Goal: Information Seeking & Learning: Check status

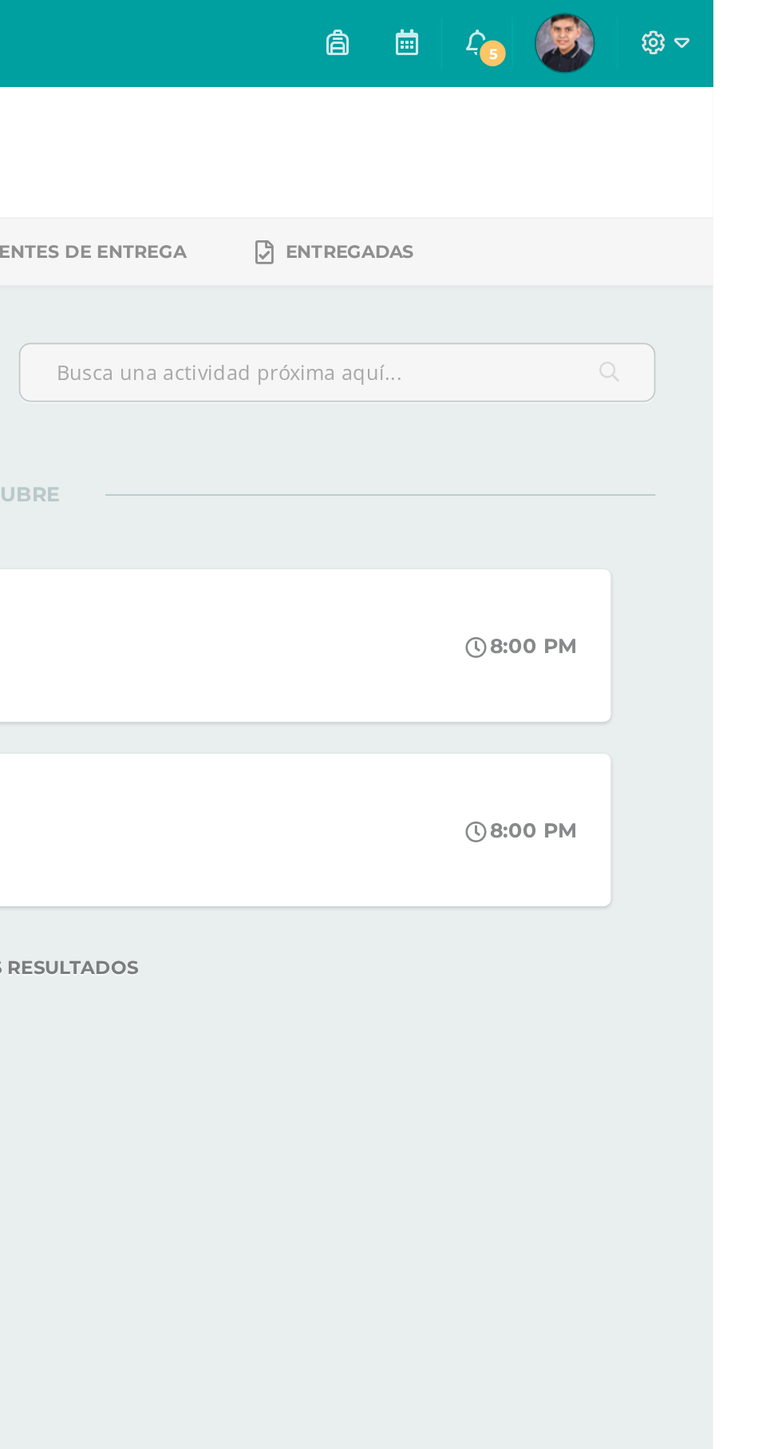
click at [658, 19] on icon at bounding box center [651, 23] width 13 height 14
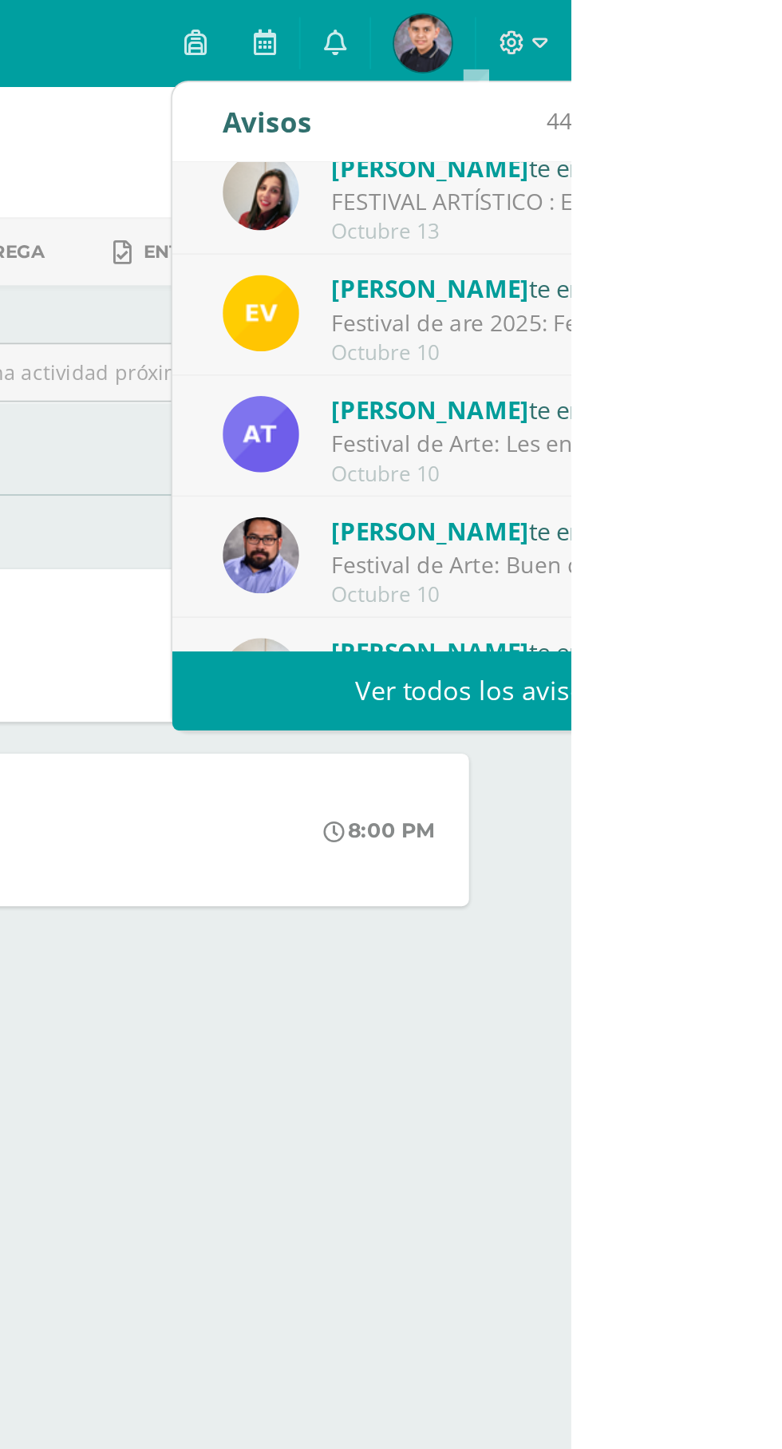
scroll to position [83, 0]
click at [782, 303] on div "[PERSON_NAME] te envió un aviso" at bounding box center [760, 293] width 222 height 21
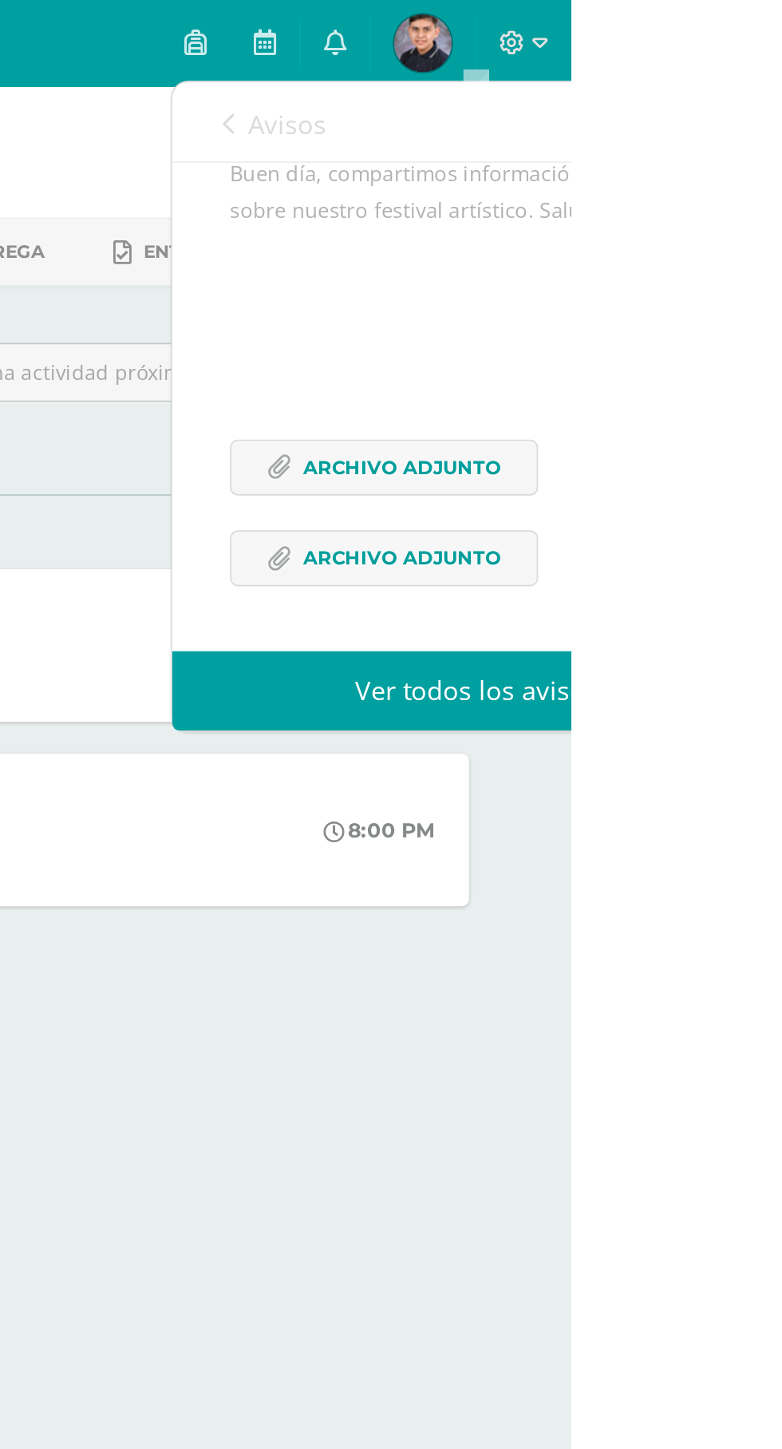
scroll to position [144, 0]
click at [637, 270] on span "Archivo Adjunto" at bounding box center [688, 259] width 109 height 30
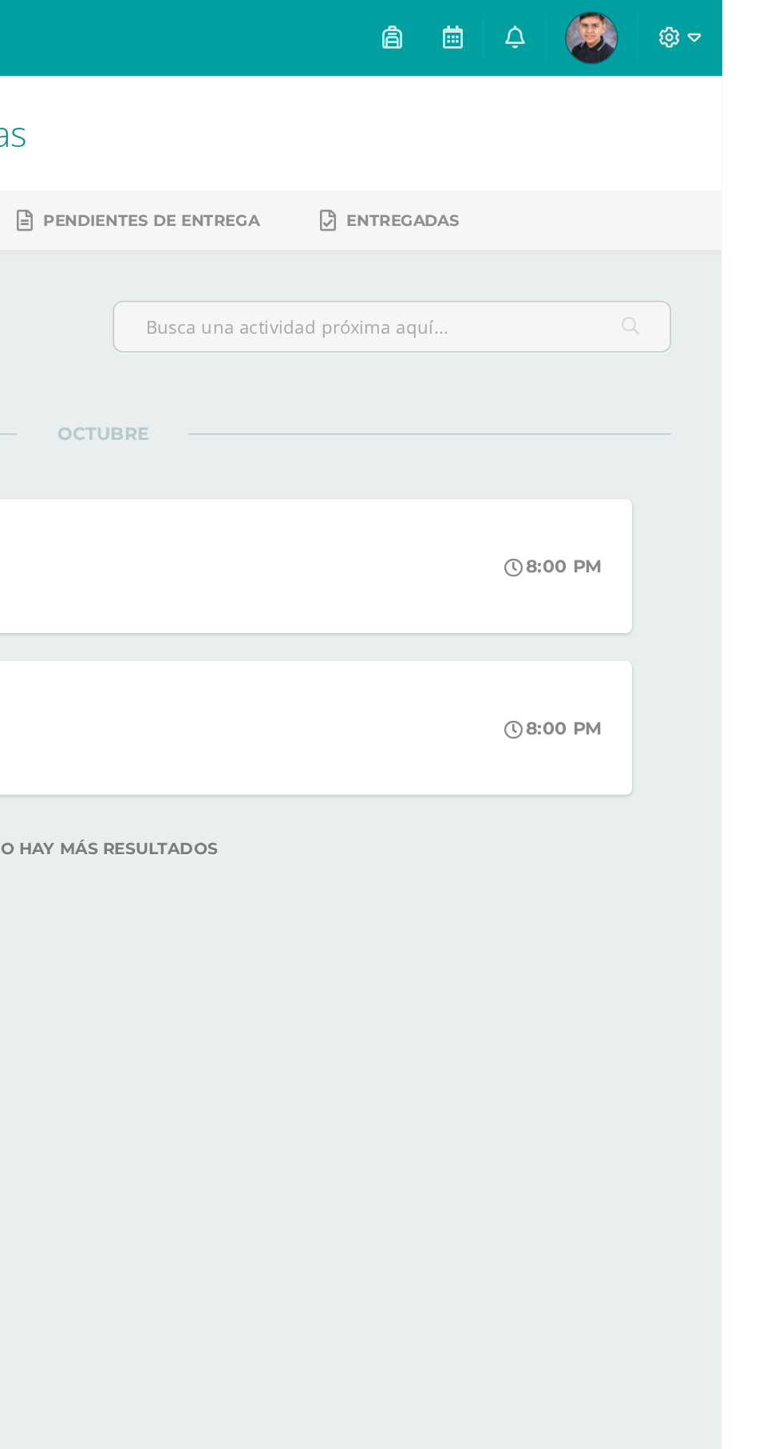
click at [658, 29] on icon at bounding box center [651, 23] width 13 height 14
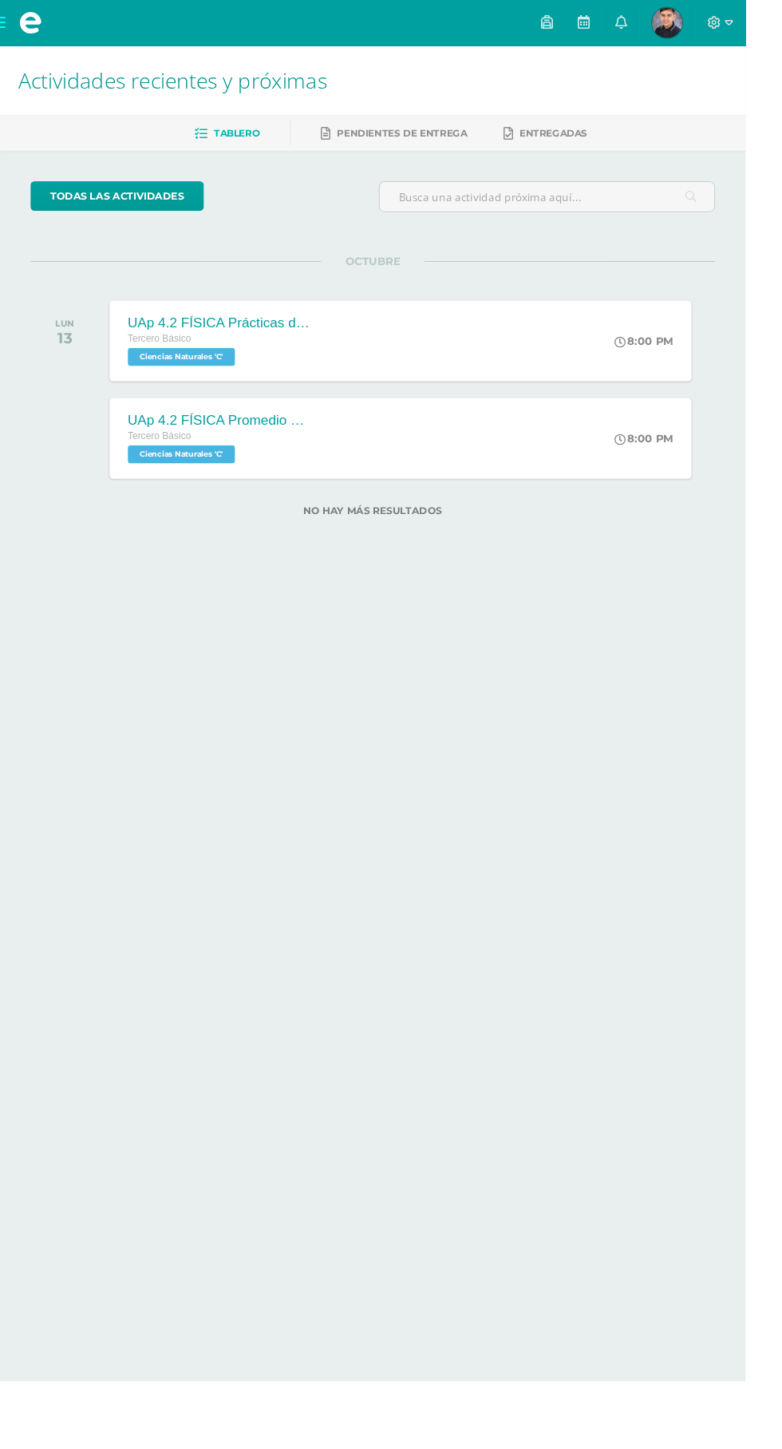
click at [576, 444] on div "UAp 4.2 FÍSICA Promedio de actividades del cuaderno Tercero Básico Ciencias Nat…" at bounding box center [420, 460] width 611 height 85
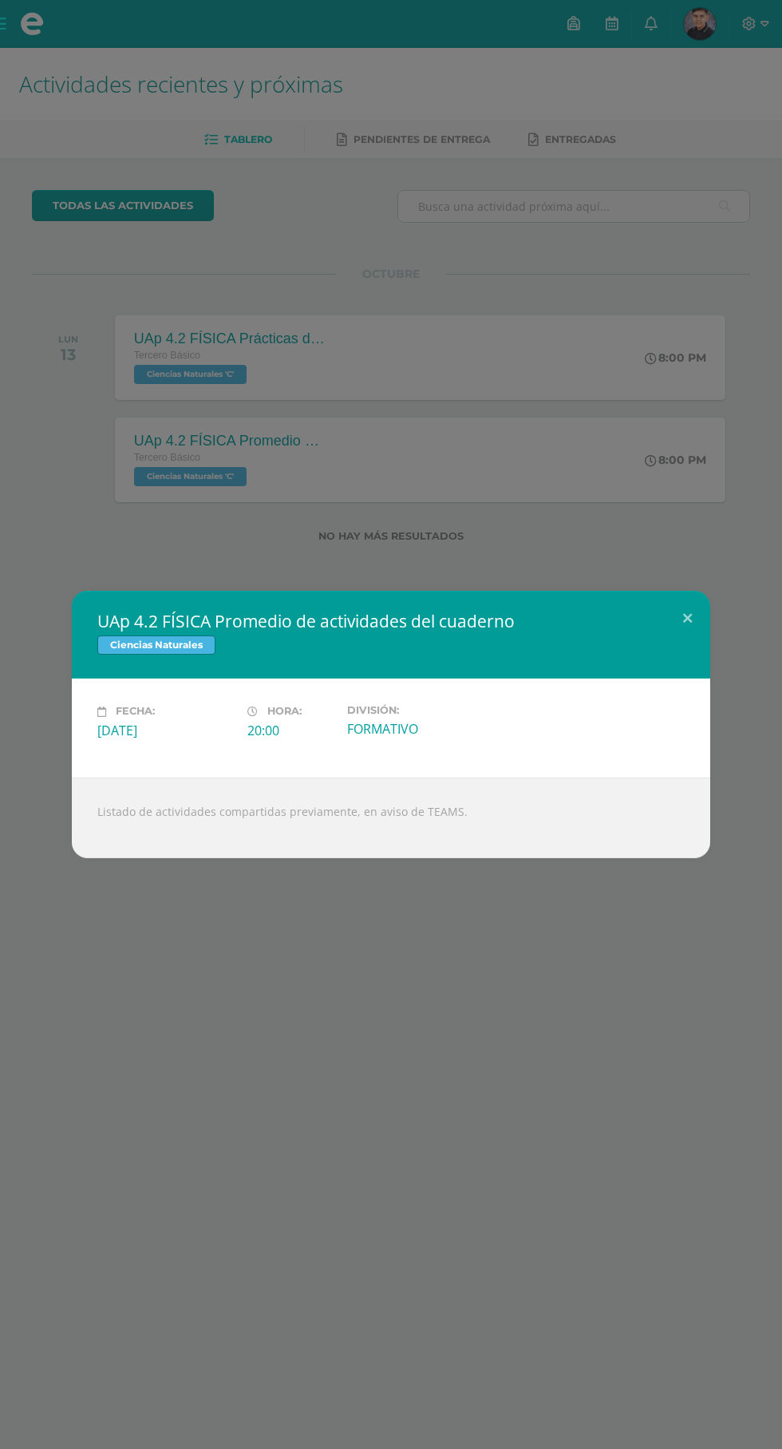
click at [611, 568] on div "UAp 4.2 FÍSICA Promedio de actividades del cuaderno Ciencias Naturales Fecha: L…" at bounding box center [391, 724] width 782 height 1449
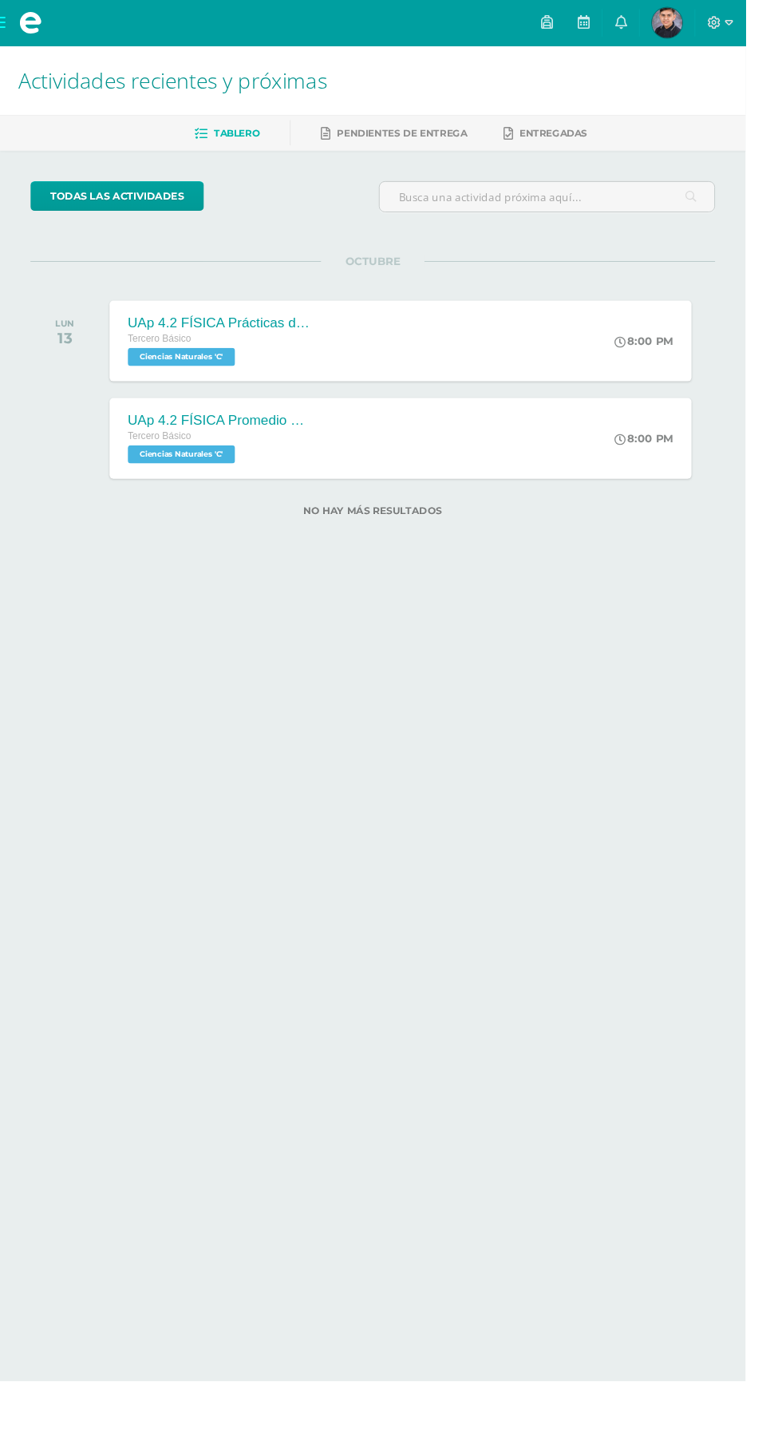
click at [521, 395] on div "UAp 4.2 FÍSICA Prácticas de laboratorio vespertino Tercero Básico Ciencias Natu…" at bounding box center [420, 357] width 611 height 85
